Goal: Task Accomplishment & Management: Manage account settings

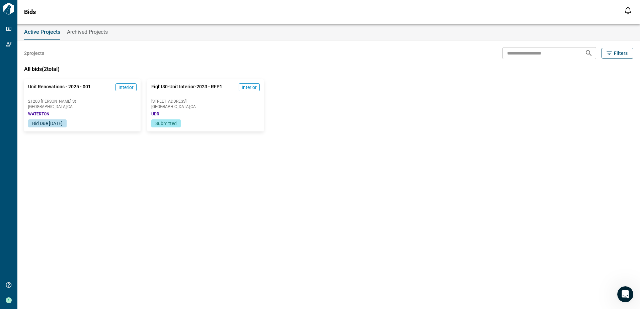
click at [78, 111] on div "Unit Renovations - 2025 - 001 Interior [GEOGRAPHIC_DATA][PERSON_NAME] , [GEOGRA…" at bounding box center [82, 99] width 116 height 40
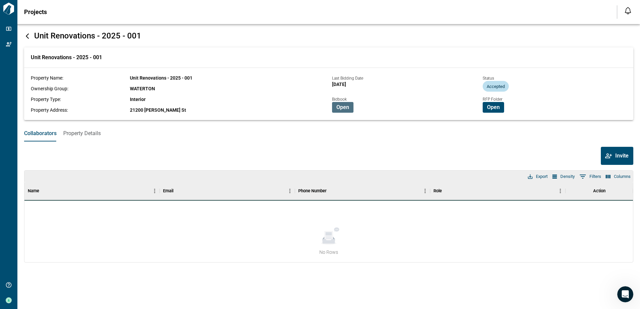
click at [343, 109] on span "Open" at bounding box center [342, 107] width 13 height 7
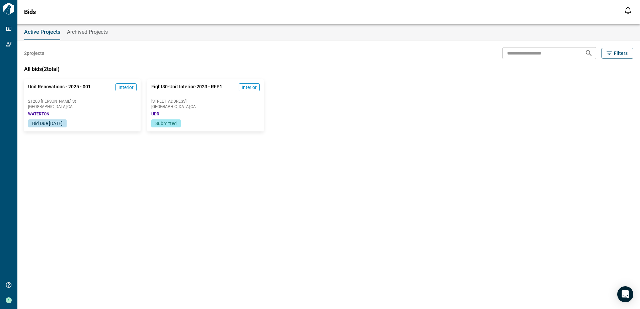
click at [318, 124] on div "Unit Renovations - 2025 - 001 Interior 21200 Kittridge St Woodland Hills , CA W…" at bounding box center [325, 99] width 616 height 66
click at [54, 125] on span "Bid Due [DATE]" at bounding box center [47, 123] width 30 height 5
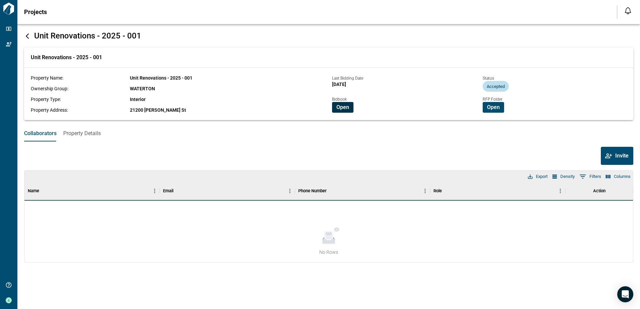
click at [340, 110] on span "Open" at bounding box center [342, 107] width 13 height 7
click at [491, 104] on button "Open" at bounding box center [493, 107] width 21 height 11
